Goal: Task Accomplishment & Management: Complete application form

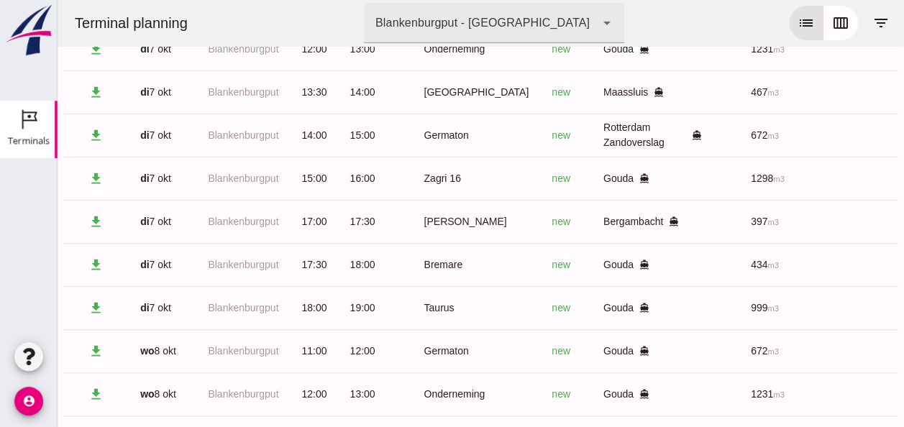
scroll to position [0, 385]
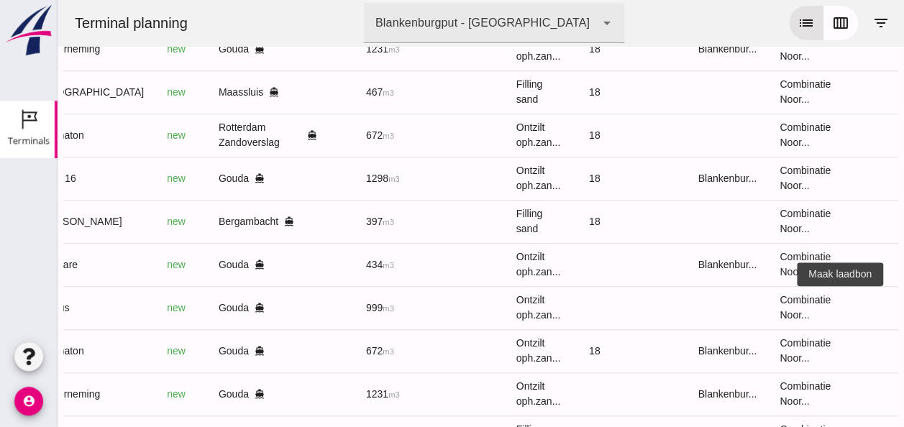
click at [903, 311] on icon "receipt_long" at bounding box center [909, 307] width 13 height 13
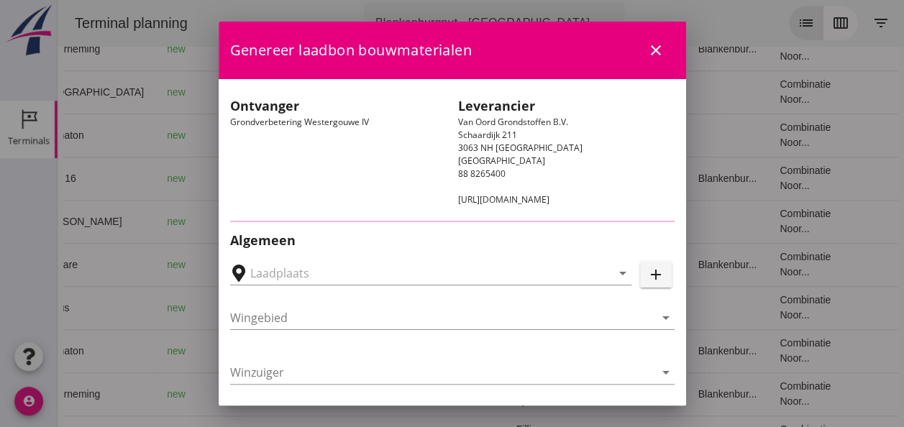
type input "Loswal Fa. J. Bos&Zonen, [GEOGRAPHIC_DATA]"
type input "Taurus"
type input "Rianne"
type input "999"
type input "Ontzilt oph.zand [75] (6120)"
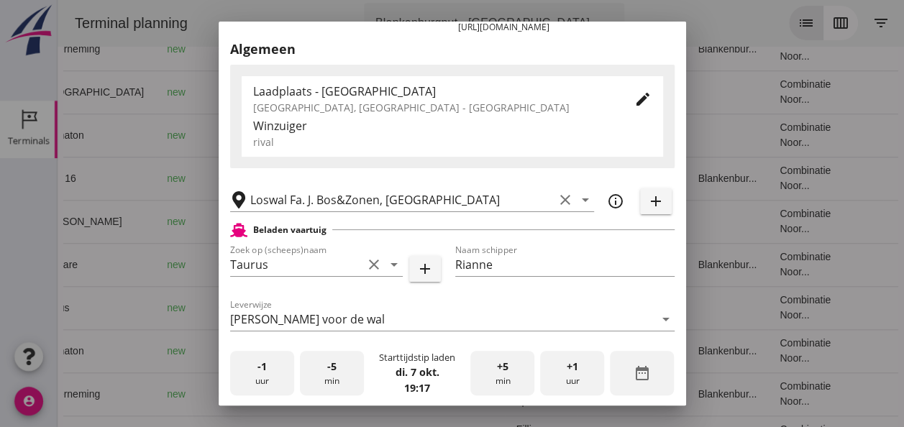
scroll to position [288, 0]
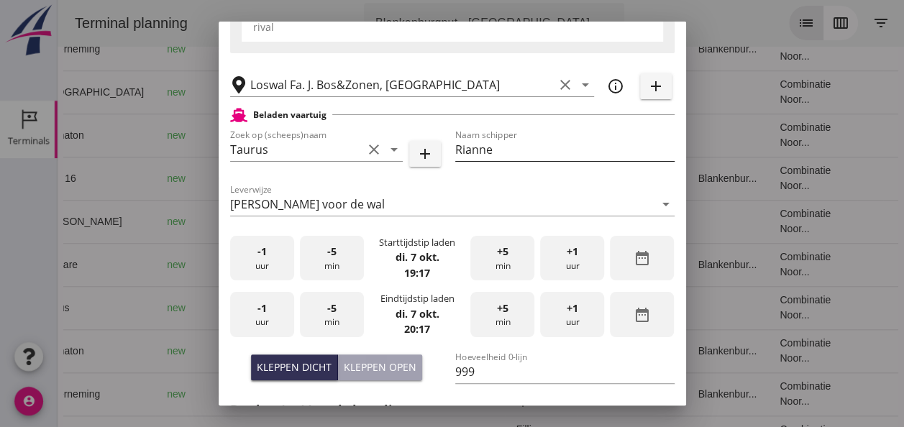
click at [496, 151] on input "Rianne" at bounding box center [564, 149] width 219 height 23
type input "R"
type input "[PERSON_NAME]"
click at [259, 260] on div "-1 uur" at bounding box center [262, 258] width 64 height 45
click at [335, 265] on div "-5 min" at bounding box center [332, 258] width 64 height 45
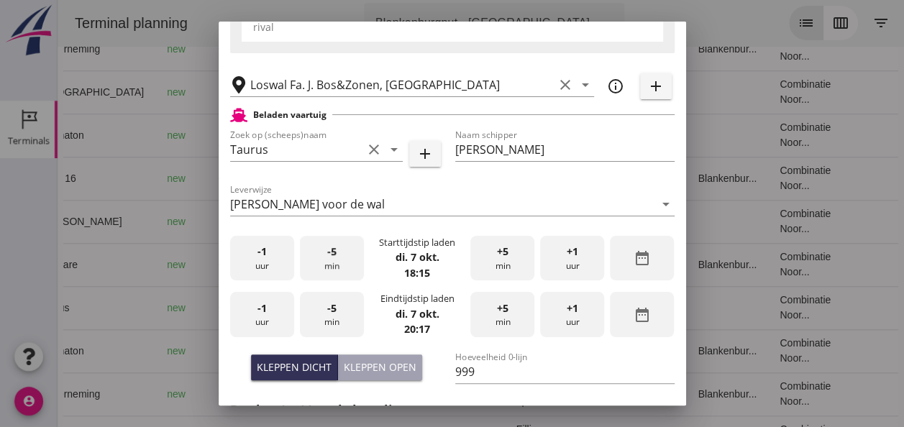
click at [335, 265] on div "-5 min" at bounding box center [332, 258] width 64 height 45
click at [268, 322] on div "-1 uur" at bounding box center [262, 314] width 64 height 45
click at [324, 327] on div "-5 min" at bounding box center [332, 314] width 64 height 45
click at [325, 327] on div "-5 min" at bounding box center [332, 314] width 64 height 45
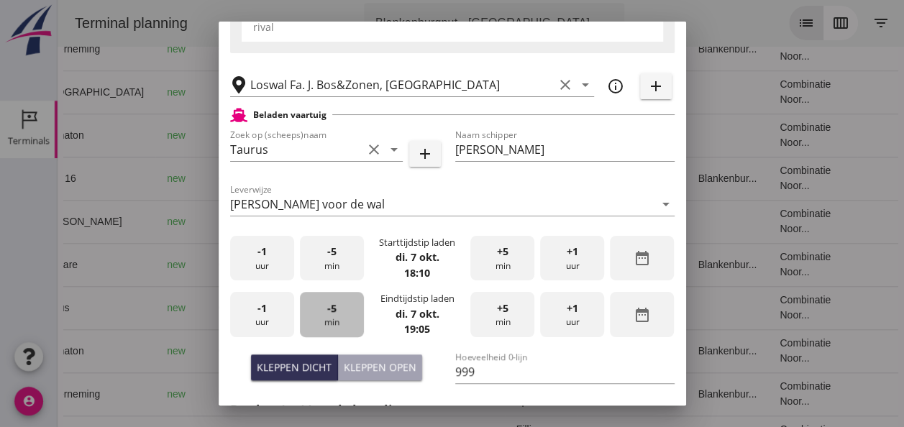
click at [325, 325] on div "-5 min" at bounding box center [332, 314] width 64 height 45
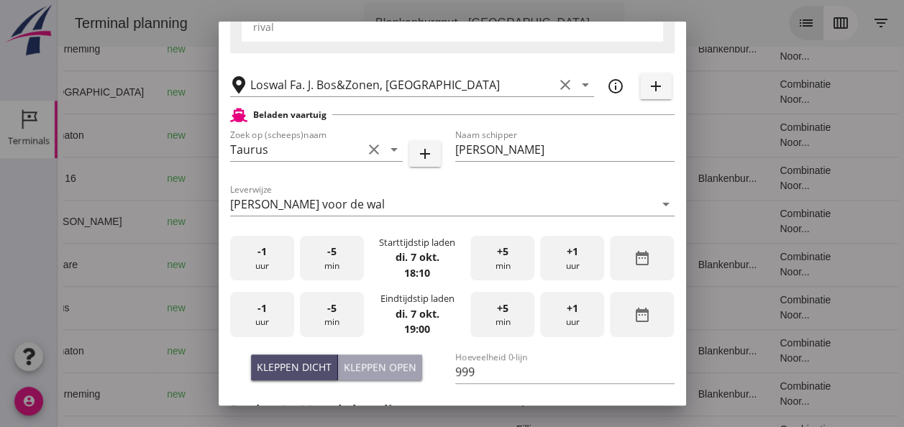
click at [296, 367] on div "Kleppen dicht" at bounding box center [294, 367] width 75 height 15
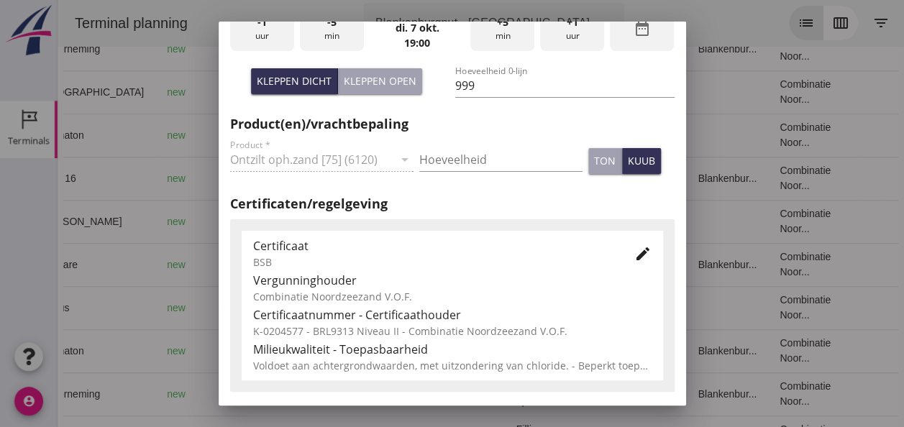
scroll to position [575, 0]
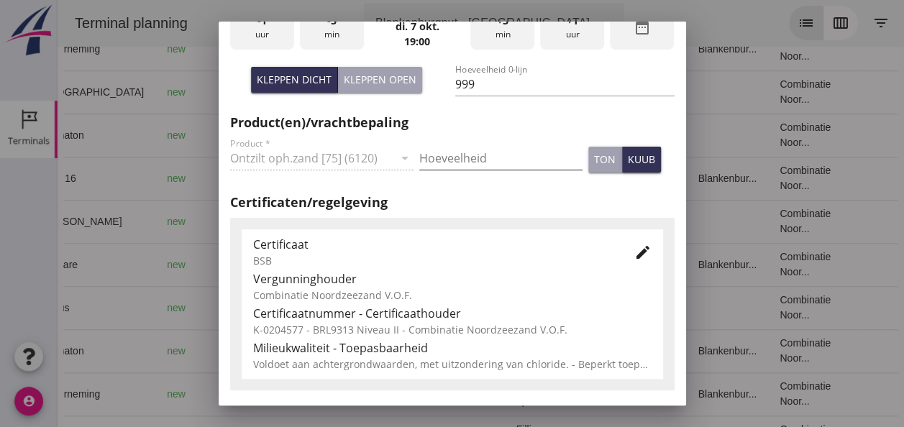
click at [439, 158] on input "Hoeveelheid" at bounding box center [500, 158] width 163 height 23
type input "999"
click at [629, 164] on div "kuub" at bounding box center [641, 159] width 27 height 15
click at [634, 247] on icon "edit" at bounding box center [642, 252] width 17 height 17
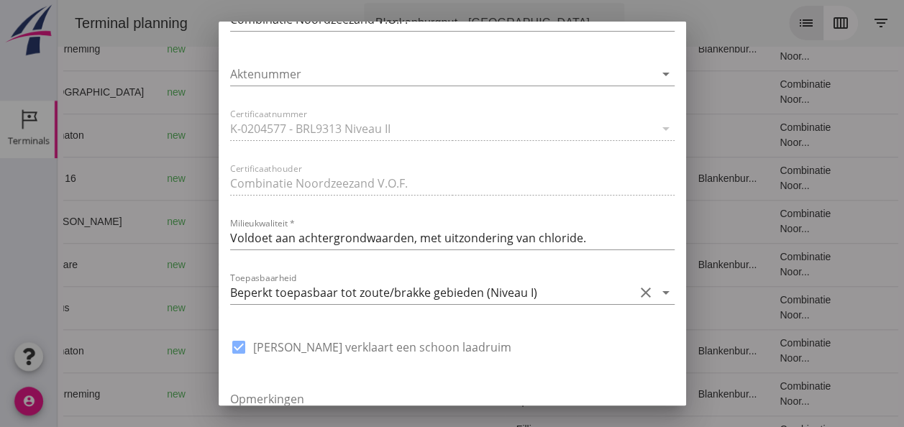
scroll to position [1007, 0]
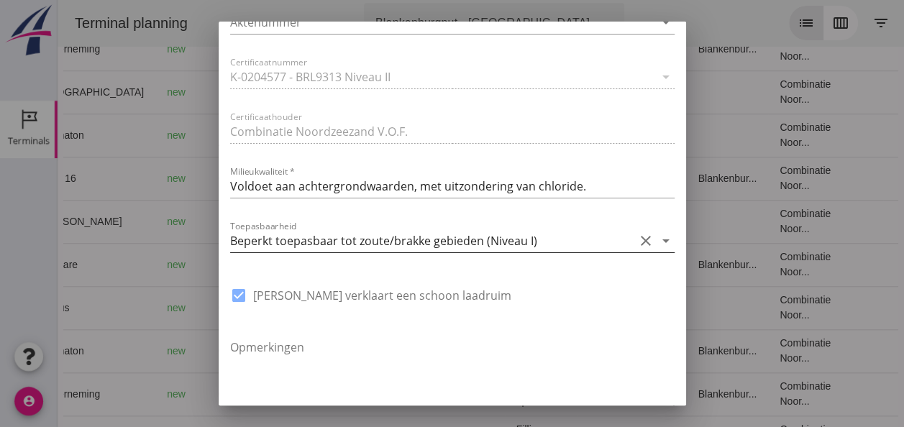
click at [657, 237] on icon "arrow_drop_down" at bounding box center [665, 240] width 17 height 17
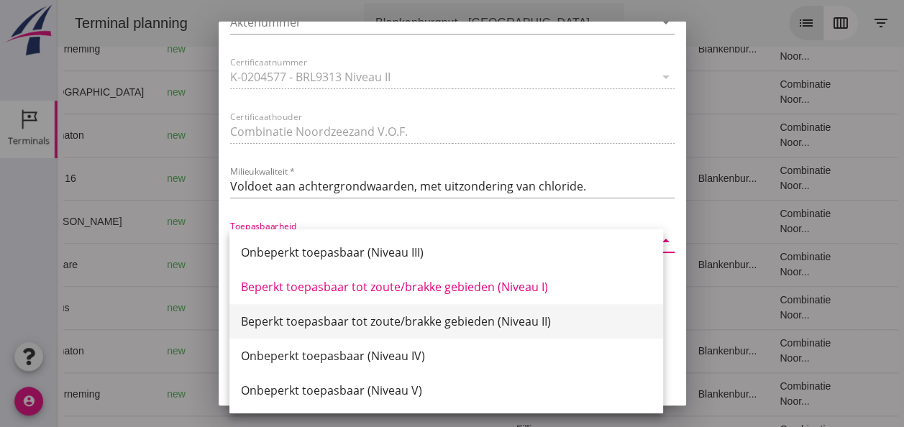
click at [509, 321] on div "Beperkt toepasbaar tot zoute/brakke gebieden (Niveau II)" at bounding box center [446, 321] width 411 height 17
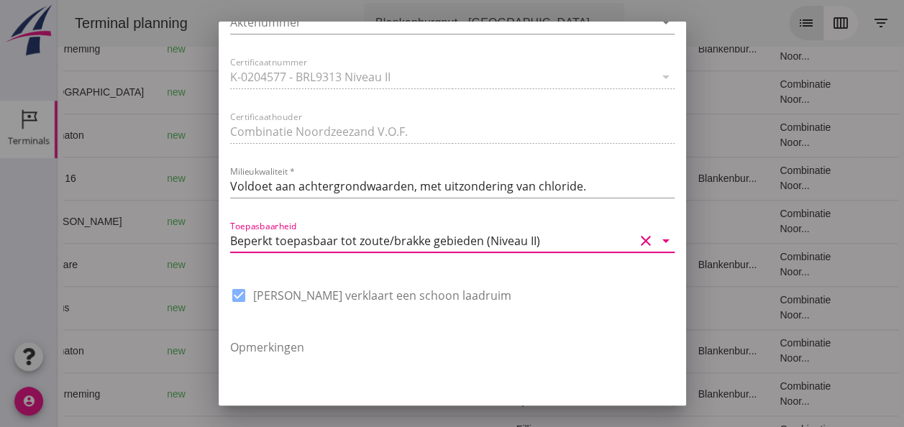
scroll to position [1090, 0]
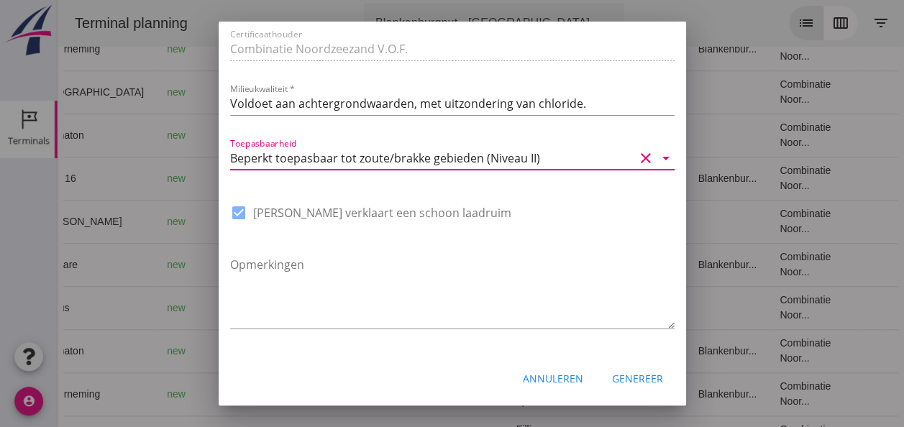
click at [634, 377] on div "Genereer" at bounding box center [637, 378] width 51 height 15
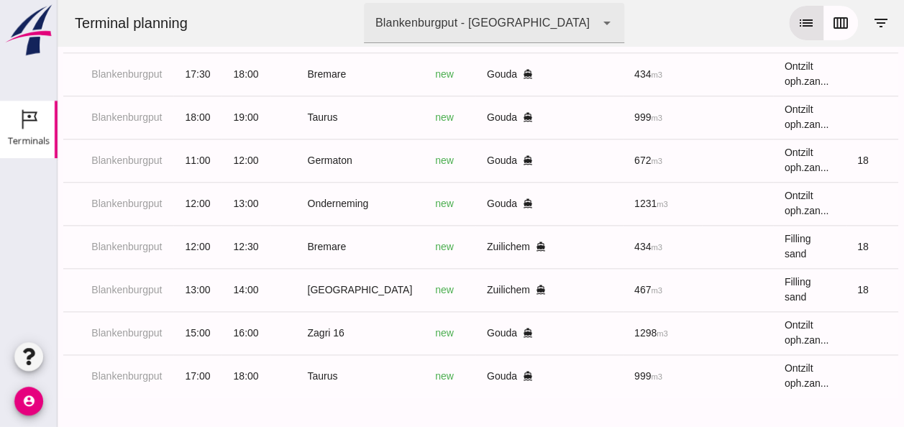
scroll to position [0, 0]
